Goal: Find specific page/section: Find specific page/section

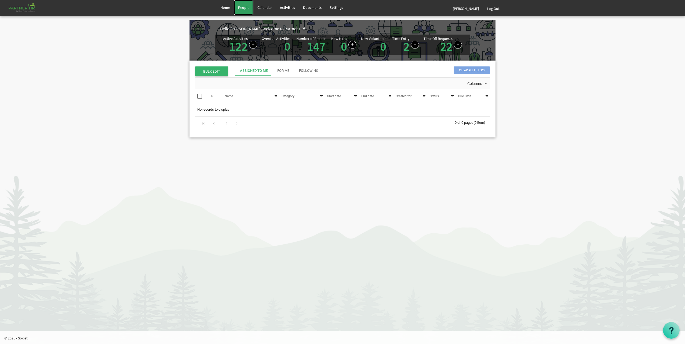
click at [245, 13] on link "People" at bounding box center [243, 7] width 19 height 15
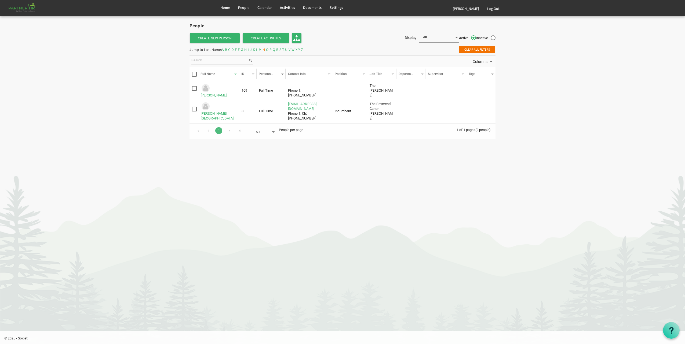
click at [230, 51] on span "C" at bounding box center [229, 49] width 2 height 5
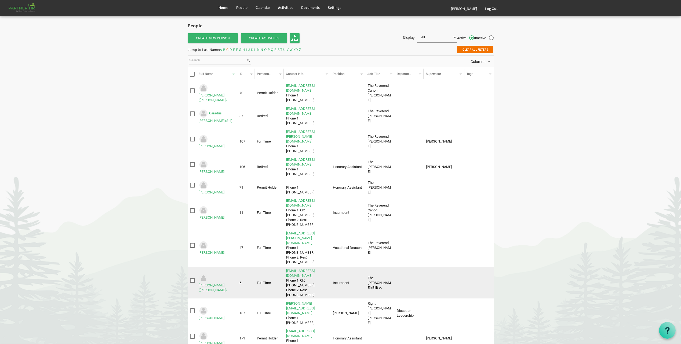
click at [223, 268] on td "Clarke, William (Bill)" at bounding box center [216, 283] width 41 height 31
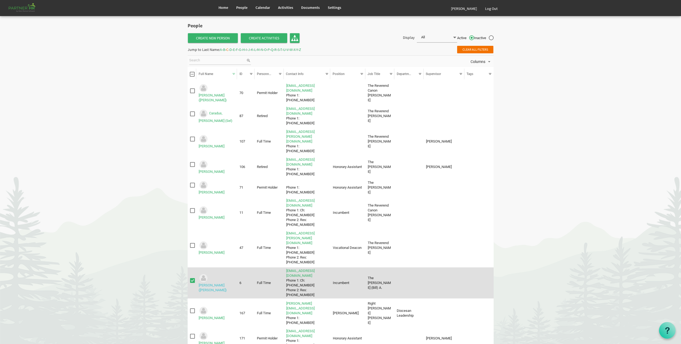
click at [224, 284] on link "Clarke, William (Bill)" at bounding box center [213, 288] width 28 height 9
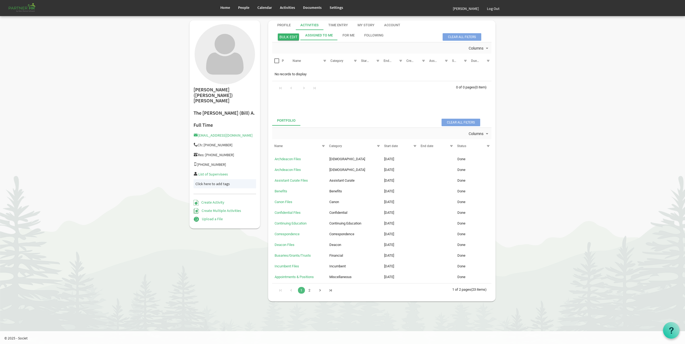
click at [320, 291] on div "Go to next page" at bounding box center [319, 291] width 7 height 8
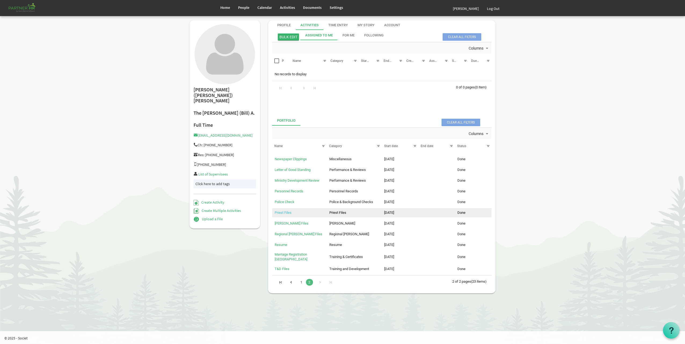
click at [283, 213] on link "Priest Files" at bounding box center [282, 213] width 17 height 4
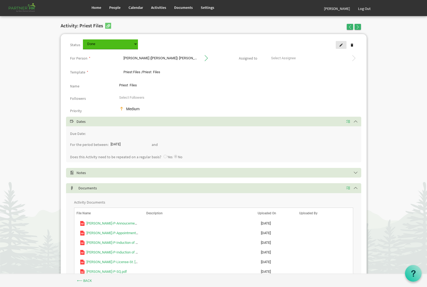
click at [341, 43] on span at bounding box center [341, 45] width 4 height 4
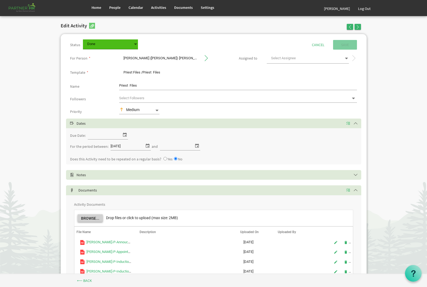
click at [91, 216] on button "Browse..." at bounding box center [90, 218] width 25 height 8
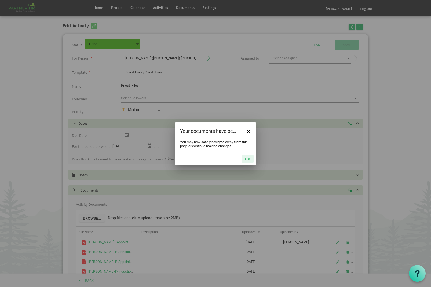
click at [247, 160] on button "OK" at bounding box center [247, 159] width 12 height 8
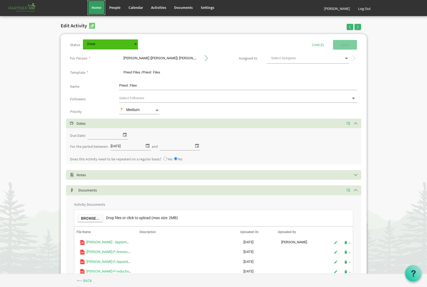
click at [95, 10] on link "Home" at bounding box center [96, 7] width 18 height 15
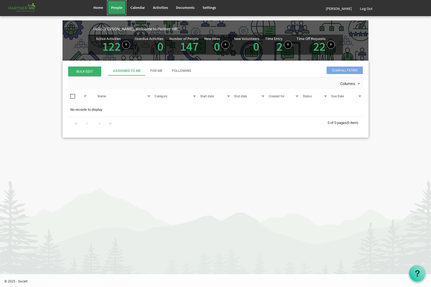
drag, startPoint x: 122, startPoint y: 8, endPoint x: 129, endPoint y: 7, distance: 6.5
click at [123, 8] on link "People" at bounding box center [116, 7] width 19 height 15
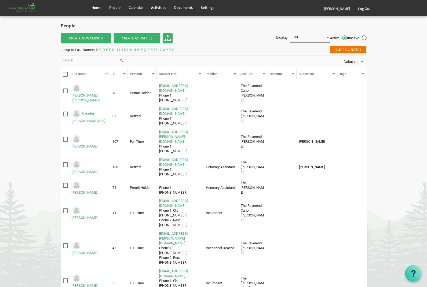
click at [143, 49] on span "P" at bounding box center [142, 49] width 2 height 5
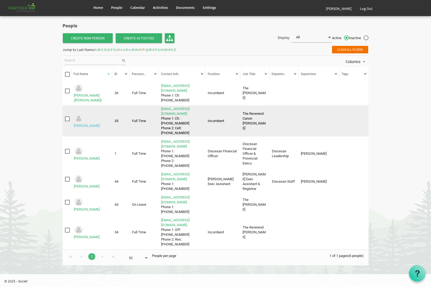
click at [90, 124] on link "Peever, Blair" at bounding box center [87, 126] width 26 height 4
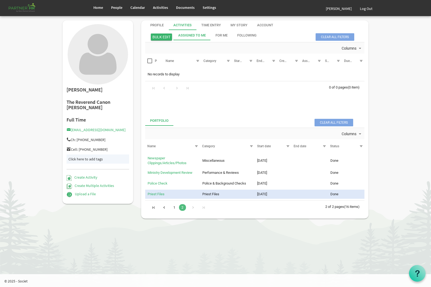
click at [174, 207] on link "1" at bounding box center [174, 207] width 7 height 7
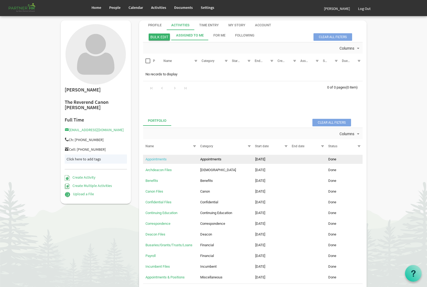
click at [163, 159] on link "Appointments" at bounding box center [155, 159] width 21 height 4
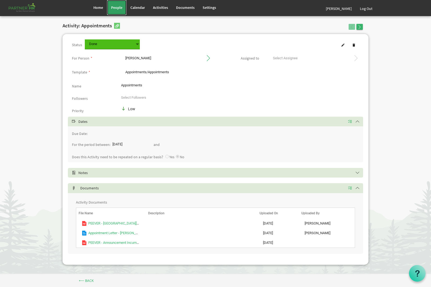
click at [116, 13] on link "People" at bounding box center [116, 7] width 19 height 15
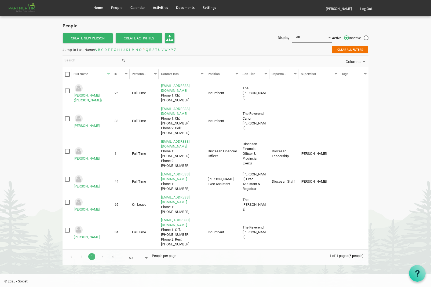
click at [107, 48] on span "D" at bounding box center [105, 49] width 2 height 5
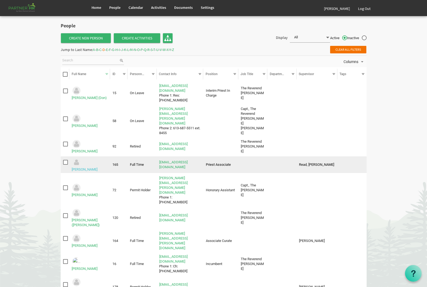
click at [85, 167] on link "[PERSON_NAME]" at bounding box center [85, 169] width 26 height 4
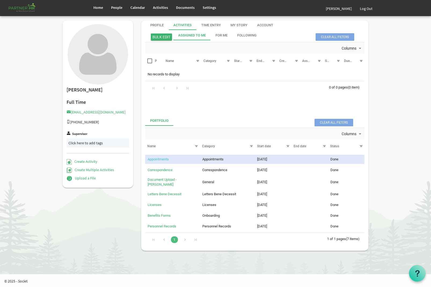
click at [159, 158] on link "Appointments" at bounding box center [158, 159] width 21 height 4
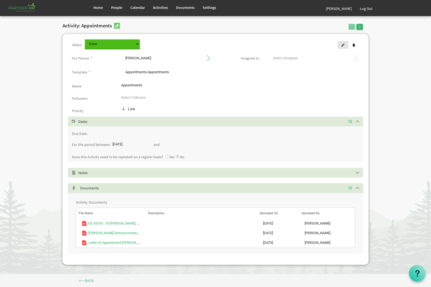
click at [342, 49] on link at bounding box center [342, 45] width 11 height 8
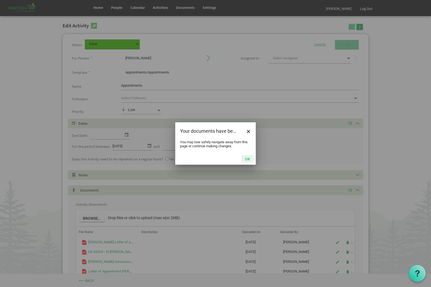
click at [248, 159] on button "OK" at bounding box center [247, 159] width 12 height 8
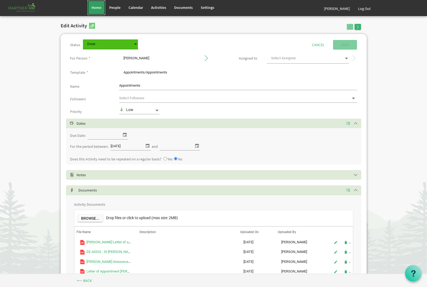
click at [93, 7] on span "Home" at bounding box center [96, 7] width 10 height 5
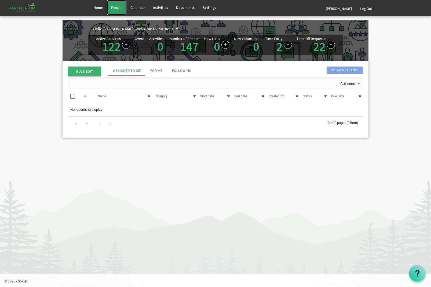
click at [118, 9] on span "People" at bounding box center [116, 7] width 11 height 5
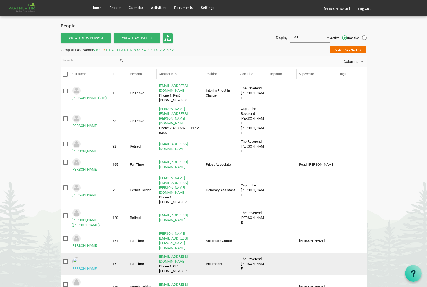
click at [97, 267] on link "[PERSON_NAME]" at bounding box center [85, 269] width 26 height 4
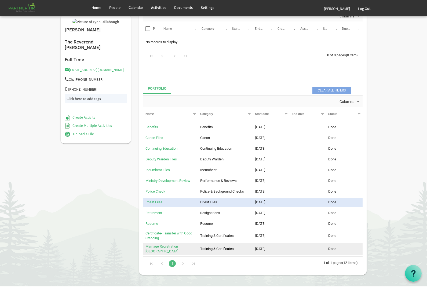
scroll to position [41, 0]
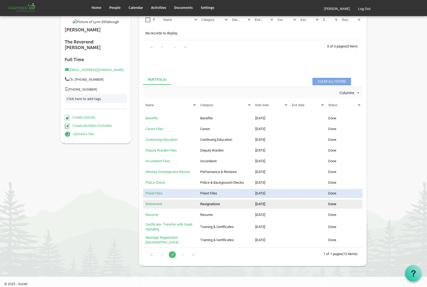
click at [155, 201] on td "Retirement" at bounding box center [170, 204] width 55 height 9
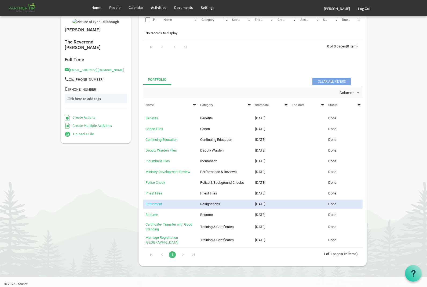
click at [154, 204] on link "Retirement" at bounding box center [153, 204] width 17 height 4
